Goal: Information Seeking & Learning: Learn about a topic

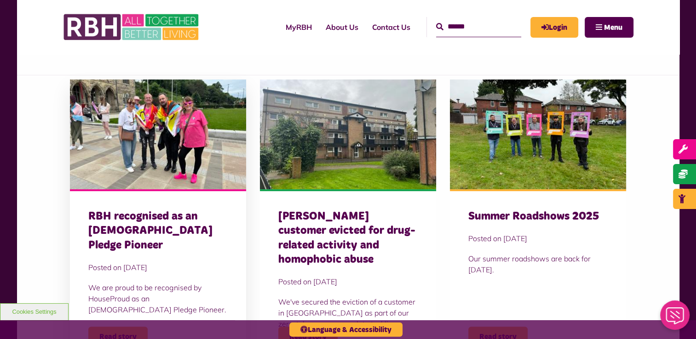
scroll to position [322, 0]
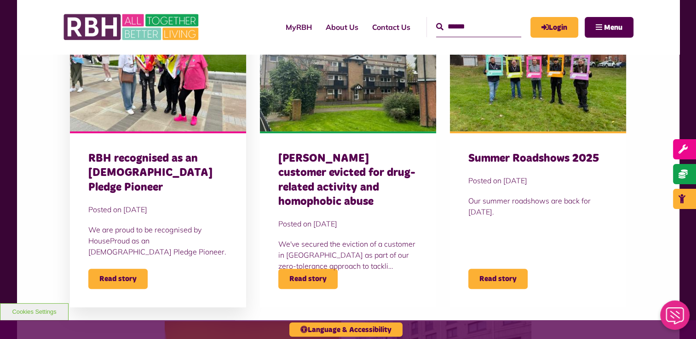
click at [167, 170] on h3 "RBH recognised as an [DEMOGRAPHIC_DATA] Pledge Pioneer" at bounding box center [157, 173] width 139 height 43
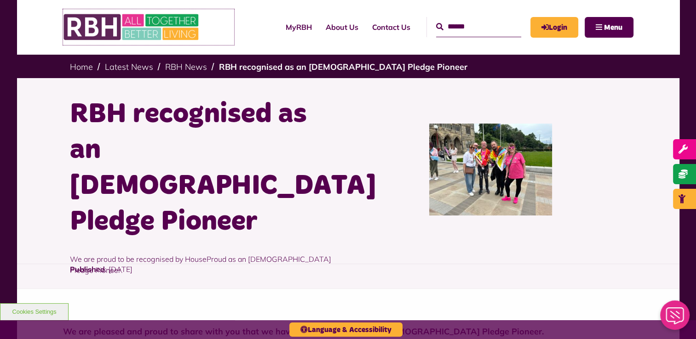
click at [110, 36] on img at bounding box center [132, 27] width 138 height 36
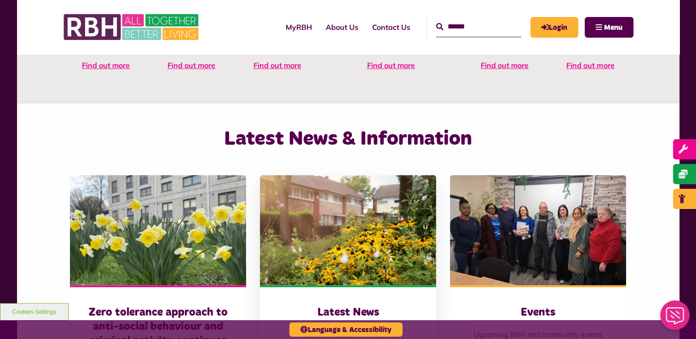
scroll to position [598, 0]
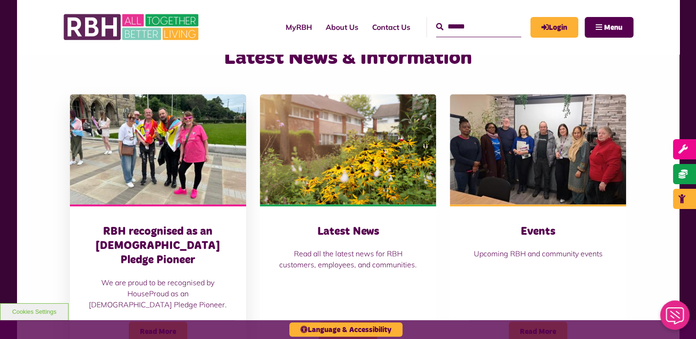
click at [142, 176] on img at bounding box center [158, 149] width 176 height 110
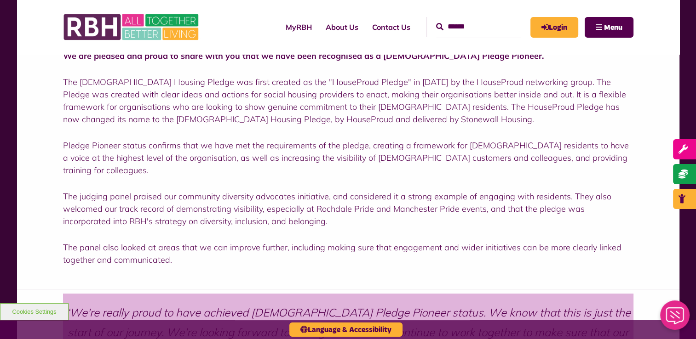
scroll to position [414, 0]
